Goal: Task Accomplishment & Management: Manage account settings

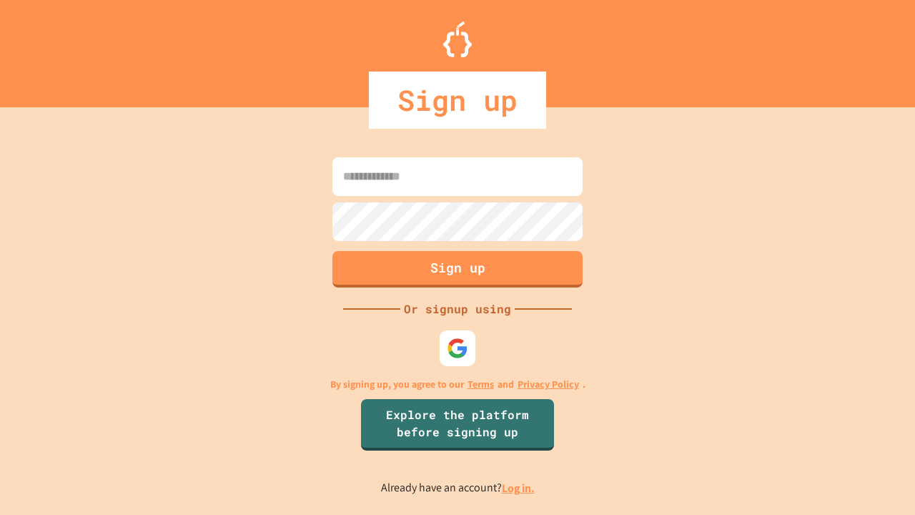
click at [519, 488] on link "Log in." at bounding box center [518, 488] width 33 height 15
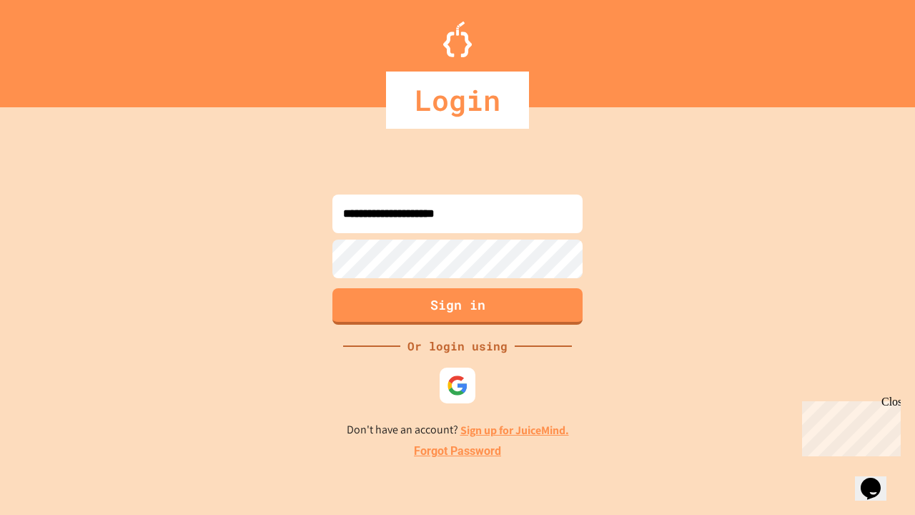
type input "**********"
